Goal: Use online tool/utility: Utilize a website feature to perform a specific function

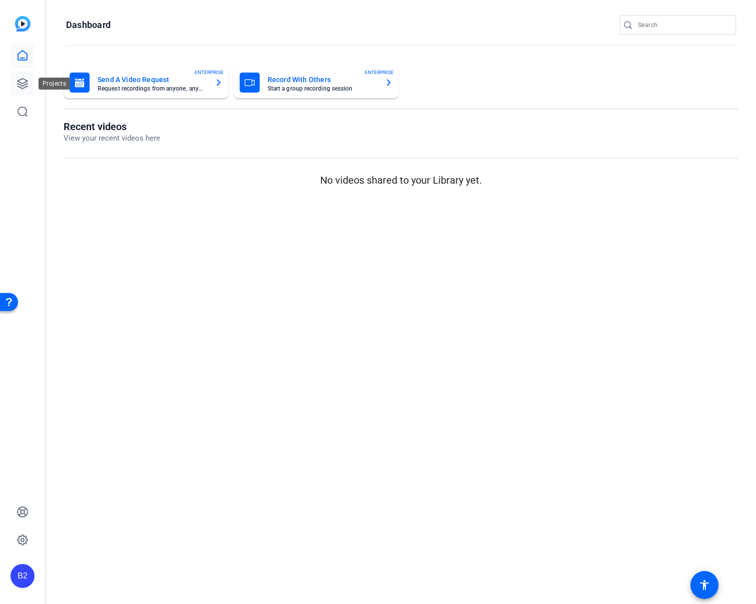
click at [16, 85] on link at bounding box center [23, 84] width 24 height 24
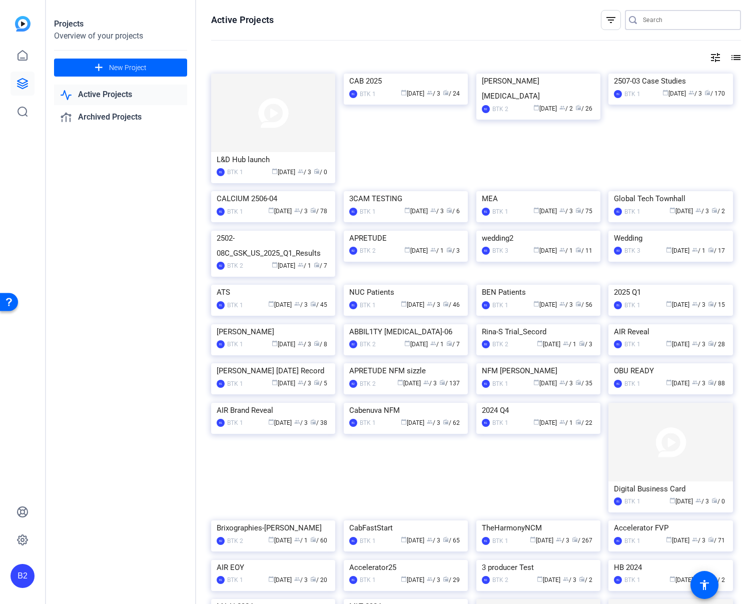
click at [683, 22] on input "Search" at bounding box center [688, 20] width 90 height 12
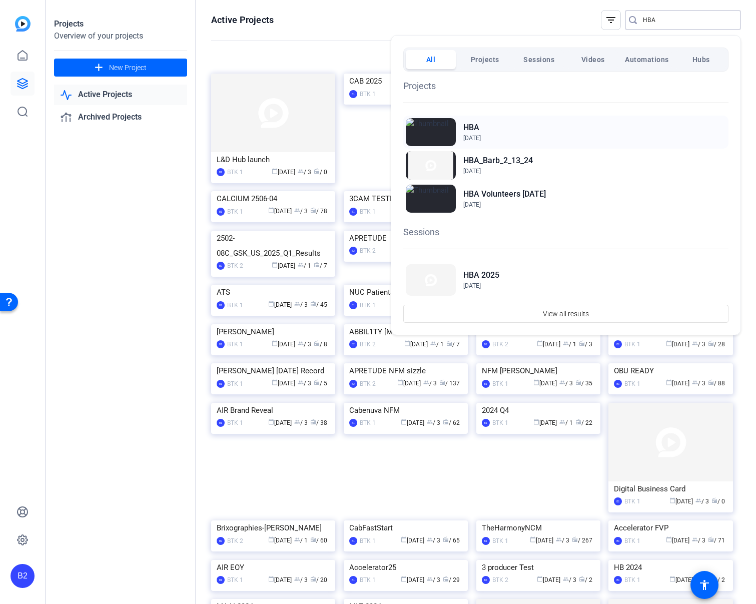
type input "HBA"
click at [562, 127] on div "HBA Apr 17, 2024" at bounding box center [565, 132] width 325 height 33
click at [265, 49] on div at bounding box center [378, 302] width 756 height 604
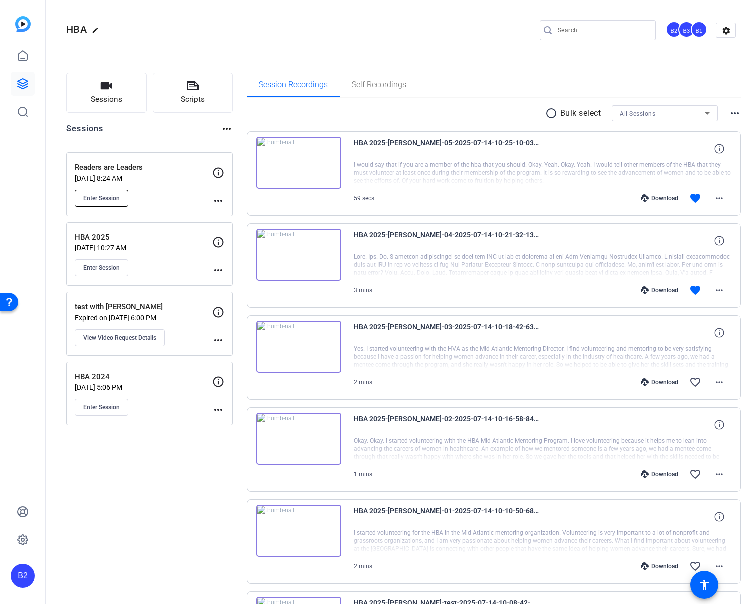
click at [122, 196] on button "Enter Session" at bounding box center [102, 198] width 54 height 17
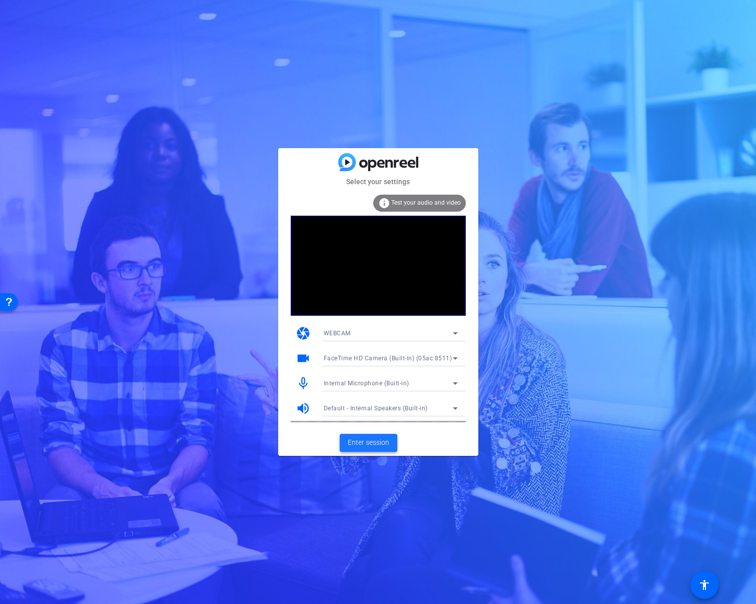
click at [387, 445] on span "Enter session" at bounding box center [369, 442] width 42 height 11
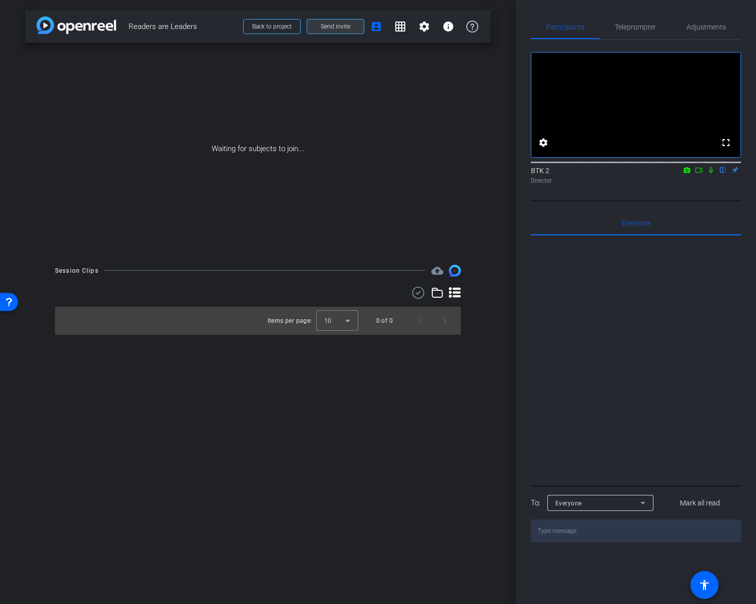
click at [357, 32] on span at bounding box center [335, 27] width 57 height 24
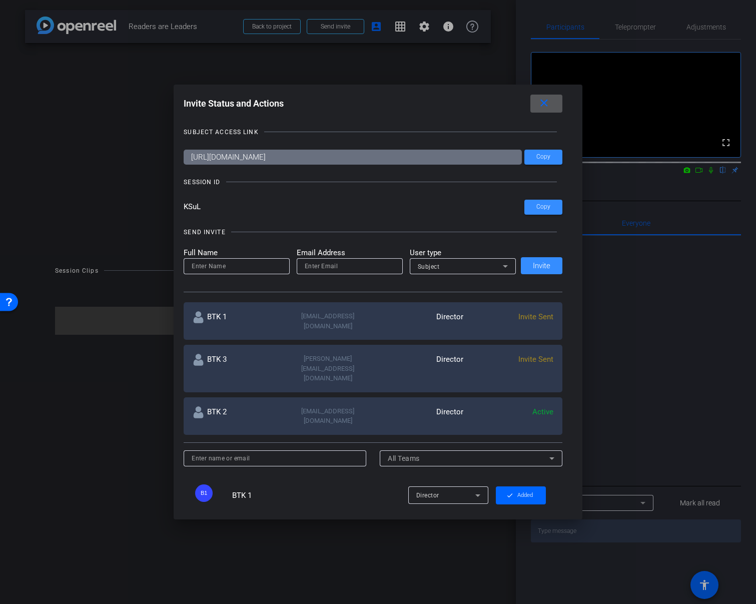
click at [547, 105] on mat-icon "close" at bounding box center [544, 103] width 13 height 13
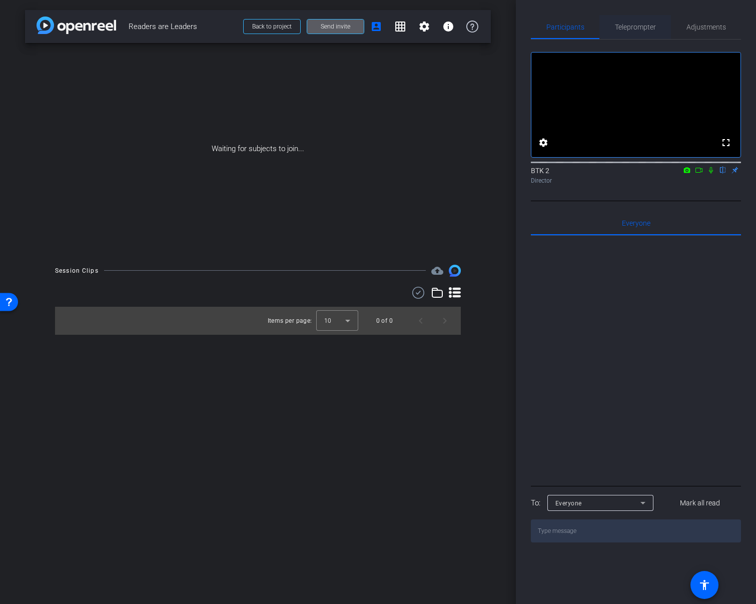
click at [632, 28] on span "Teleprompter" at bounding box center [635, 27] width 41 height 7
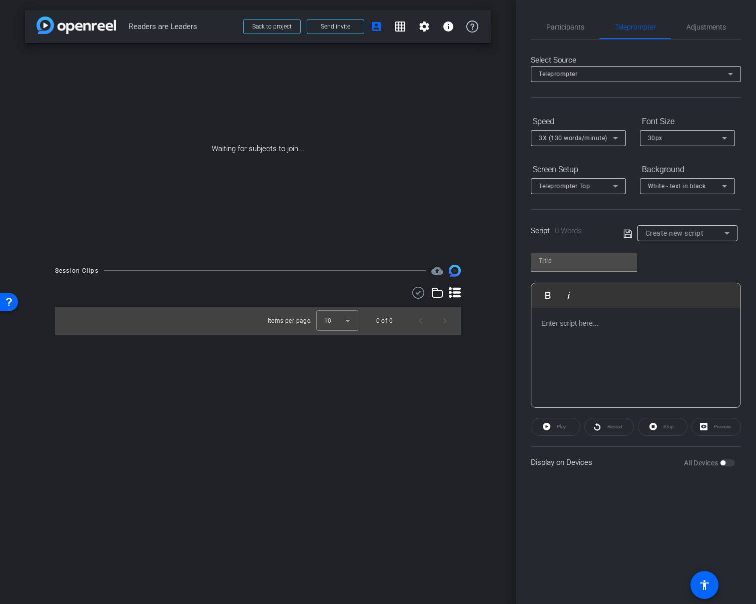
click at [600, 327] on p at bounding box center [635, 323] width 189 height 11
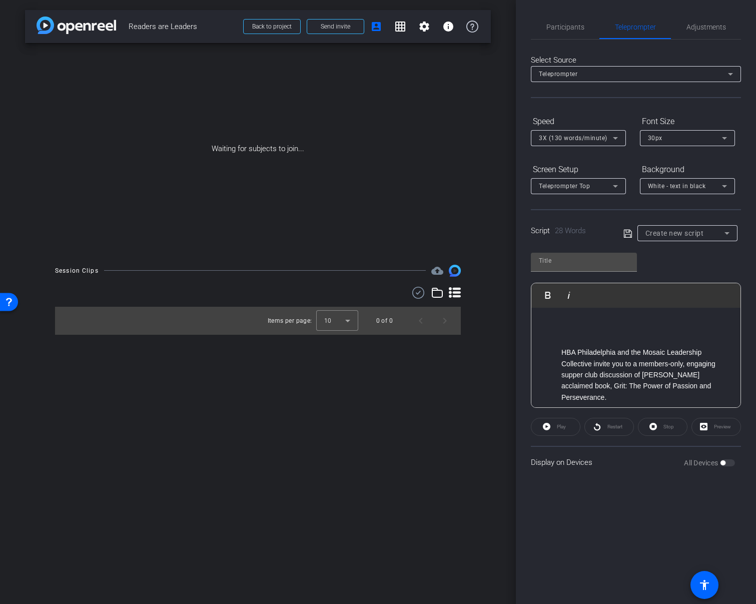
click at [608, 336] on p at bounding box center [635, 334] width 189 height 11
click at [614, 388] on p "HBA Philadelphia and the Mosaic Leadership Collective invite you to a members-o…" at bounding box center [645, 364] width 169 height 56
click at [571, 259] on input "text" at bounding box center [584, 261] width 90 height 12
type input "Bria"
click at [625, 231] on icon at bounding box center [627, 234] width 9 height 12
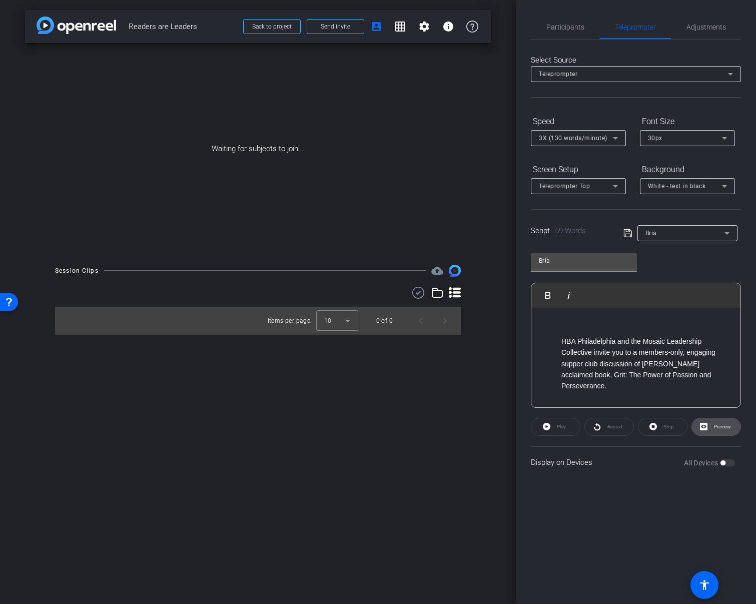
click at [727, 425] on span "Preview" at bounding box center [722, 427] width 17 height 6
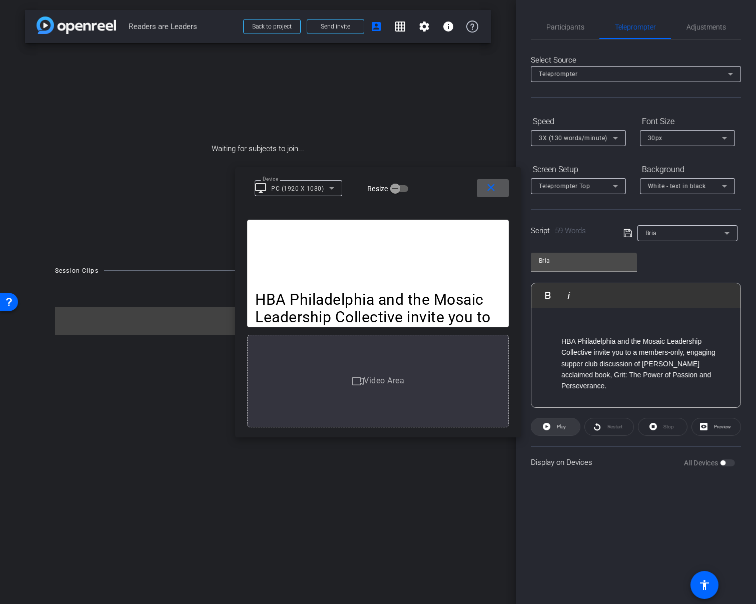
click at [565, 427] on span "Play" at bounding box center [561, 427] width 9 height 6
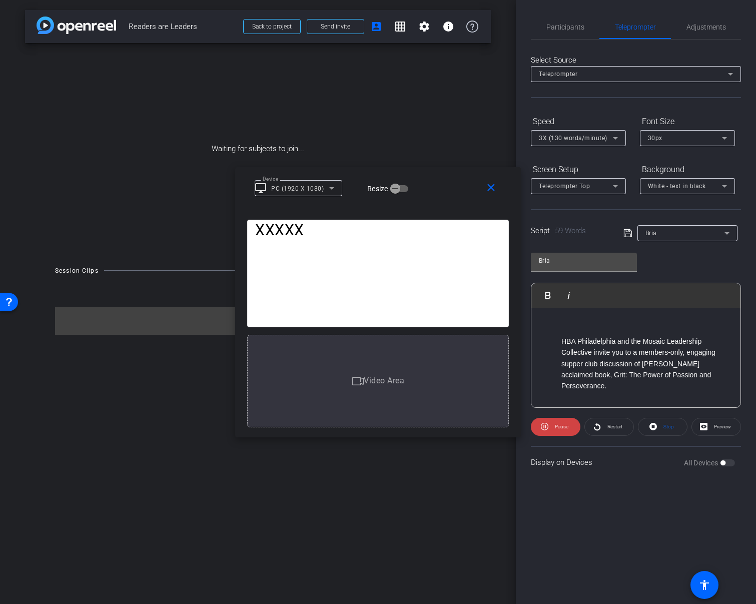
click at [329, 188] on icon at bounding box center [332, 188] width 12 height 12
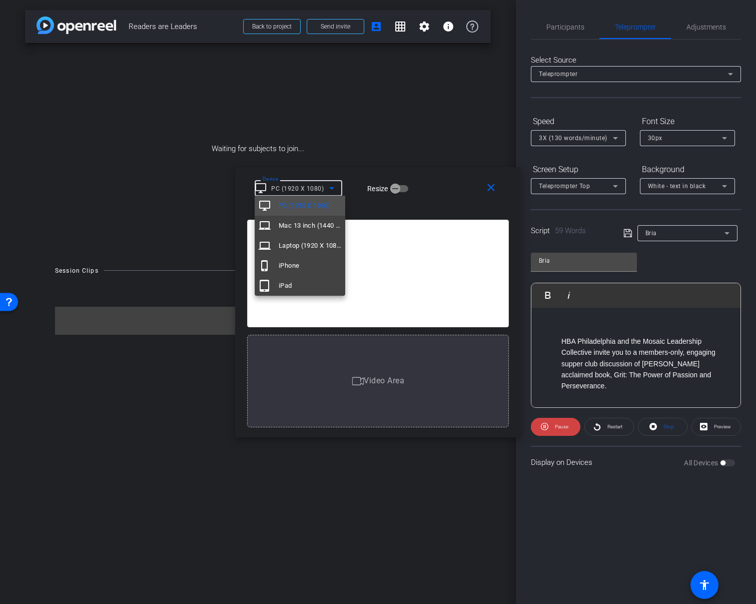
click at [305, 263] on mat-option "phone_iphone iPhone" at bounding box center [300, 266] width 91 height 20
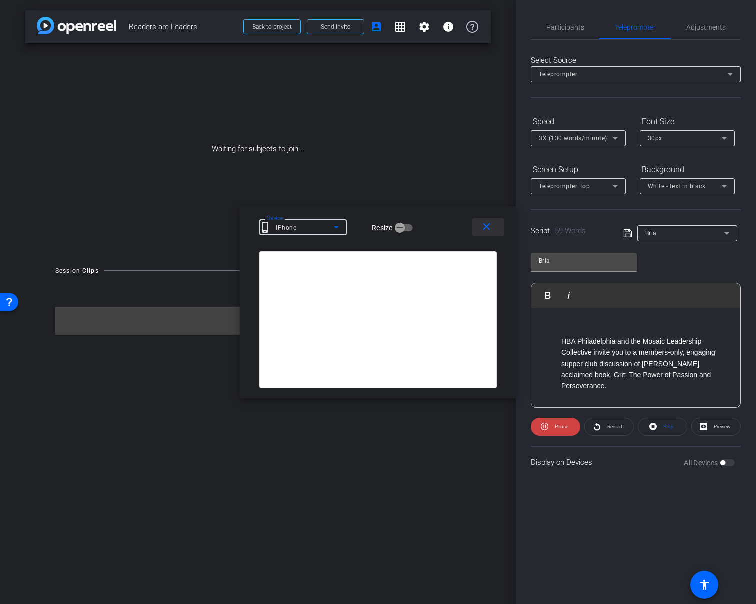
click at [488, 226] on mat-icon "close" at bounding box center [486, 227] width 13 height 13
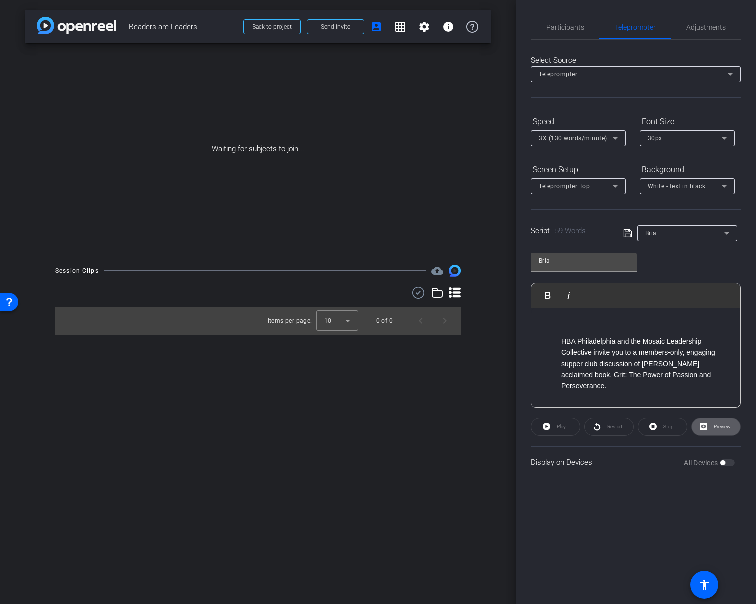
click at [627, 233] on icon at bounding box center [627, 233] width 9 height 12
